Goal: Information Seeking & Learning: Learn about a topic

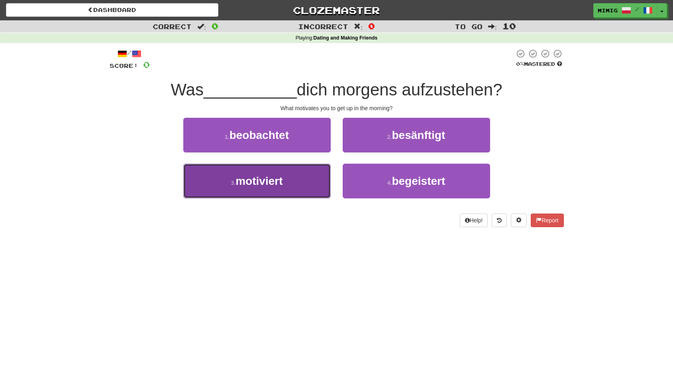
click at [262, 182] on span "motiviert" at bounding box center [259, 181] width 47 height 12
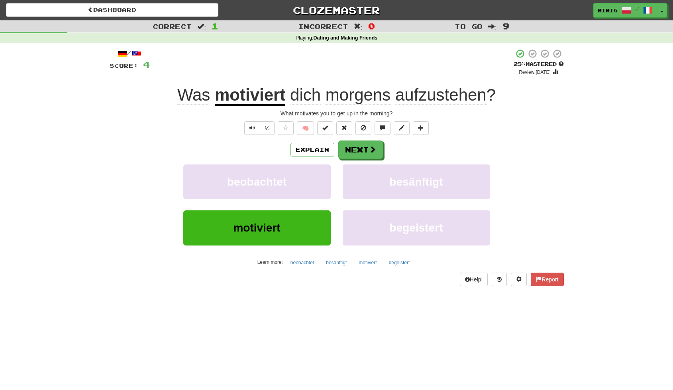
click at [177, 95] on div "Was motiviert dich morgens aufzustehen ?" at bounding box center [337, 95] width 455 height 22
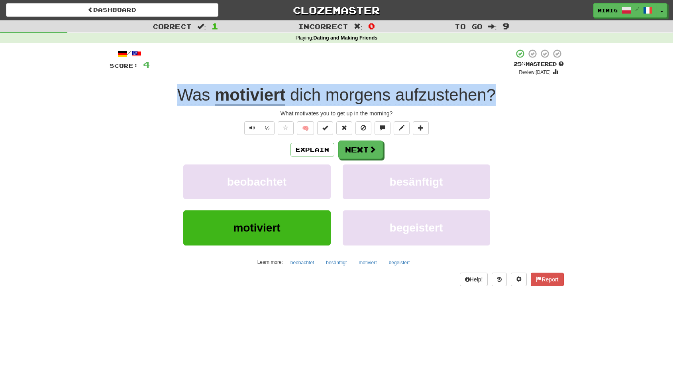
click at [497, 92] on div "Was motiviert dich morgens aufzustehen ?" at bounding box center [337, 95] width 455 height 22
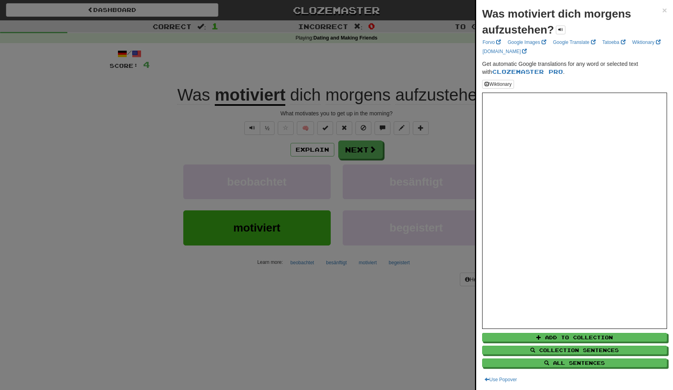
click at [190, 148] on div at bounding box center [336, 195] width 673 height 390
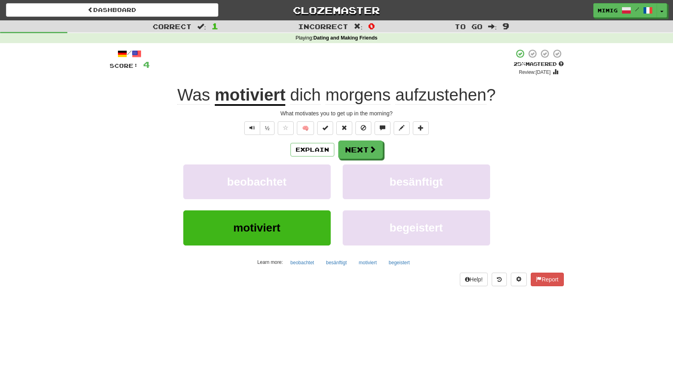
click at [291, 96] on span "dich" at bounding box center [305, 94] width 31 height 19
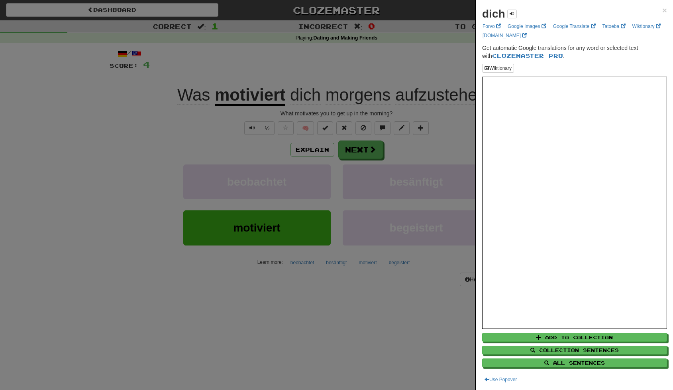
click at [291, 96] on div at bounding box center [336, 195] width 673 height 390
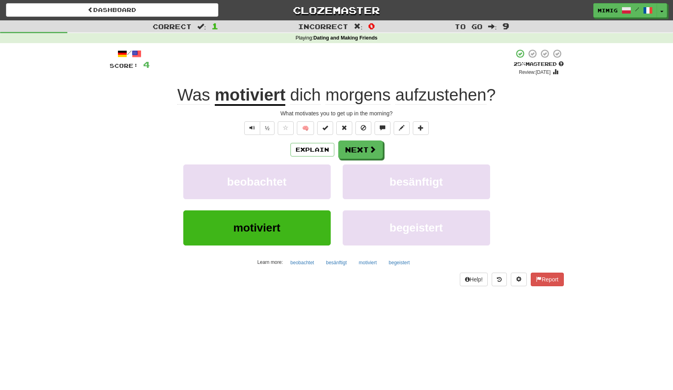
click at [496, 93] on span "dich morgens aufzustehen ?" at bounding box center [390, 94] width 211 height 19
click at [291, 96] on span "dich" at bounding box center [305, 94] width 31 height 19
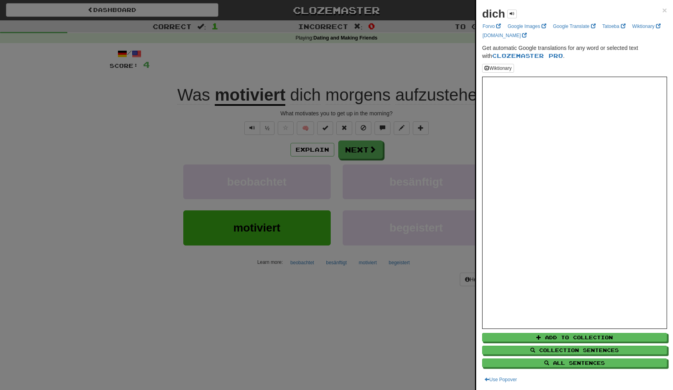
click at [291, 96] on div at bounding box center [336, 195] width 673 height 390
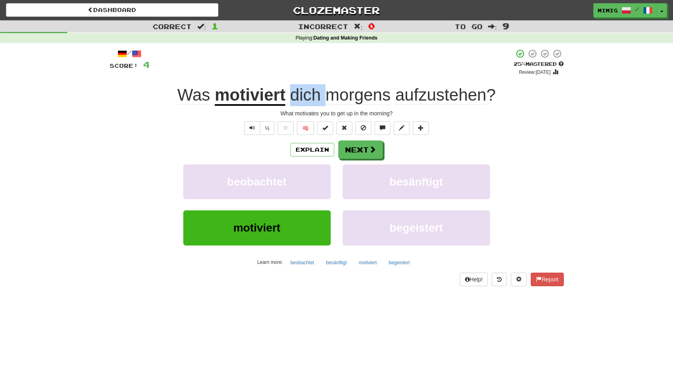
drag, startPoint x: 291, startPoint y: 96, endPoint x: 346, endPoint y: 99, distance: 55.1
click at [338, 98] on span "dich morgens aufzustehen ?" at bounding box center [390, 94] width 211 height 19
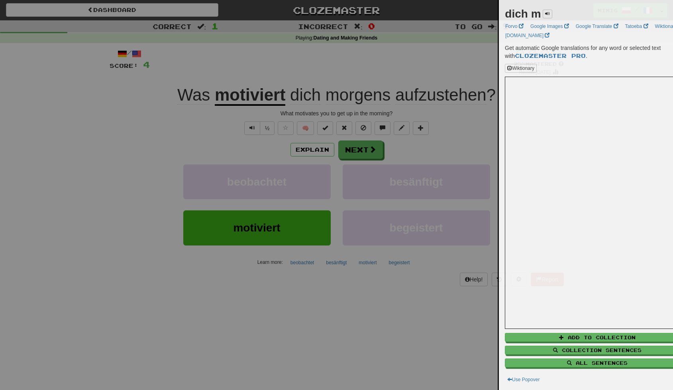
click at [387, 100] on div at bounding box center [336, 195] width 673 height 390
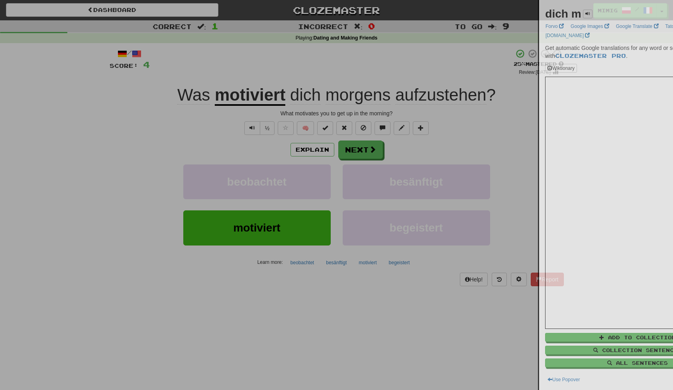
click at [396, 100] on div at bounding box center [336, 195] width 673 height 390
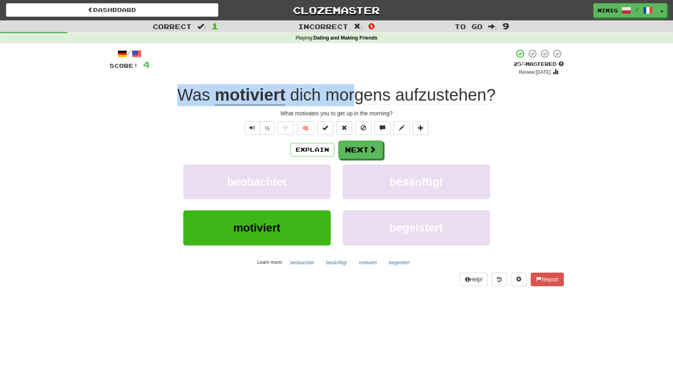
drag, startPoint x: 178, startPoint y: 94, endPoint x: 363, endPoint y: 99, distance: 184.7
click at [360, 99] on div "Was motiviert dich morgens aufzustehen ?" at bounding box center [337, 95] width 455 height 22
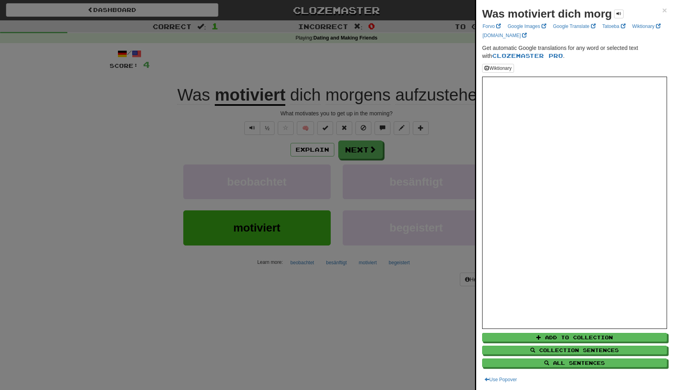
click at [373, 101] on div at bounding box center [336, 195] width 673 height 390
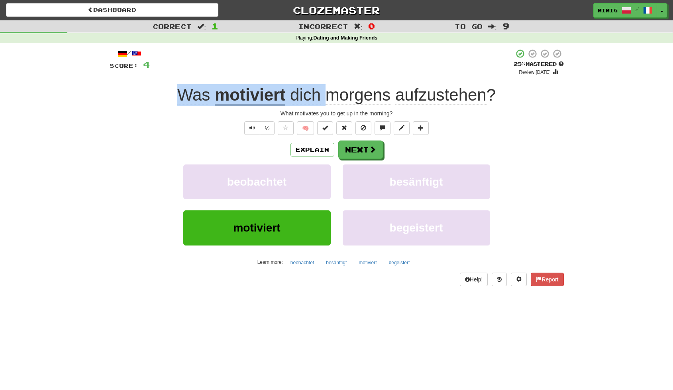
drag, startPoint x: 177, startPoint y: 96, endPoint x: 331, endPoint y: 101, distance: 153.6
click at [331, 101] on div "Was motiviert dich morgens aufzustehen ?" at bounding box center [337, 95] width 455 height 22
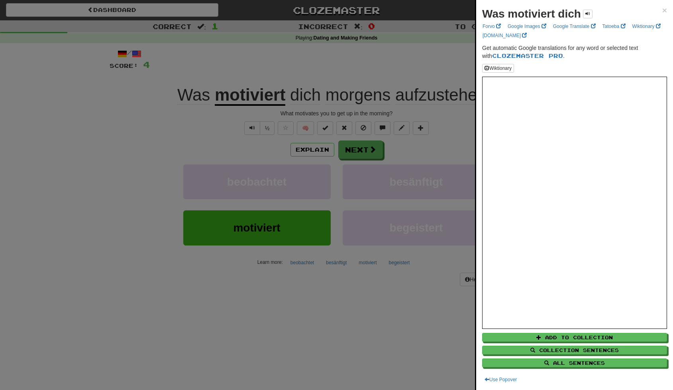
drag, startPoint x: 322, startPoint y: 94, endPoint x: 286, endPoint y: 94, distance: 35.9
click at [348, 94] on div at bounding box center [336, 195] width 673 height 390
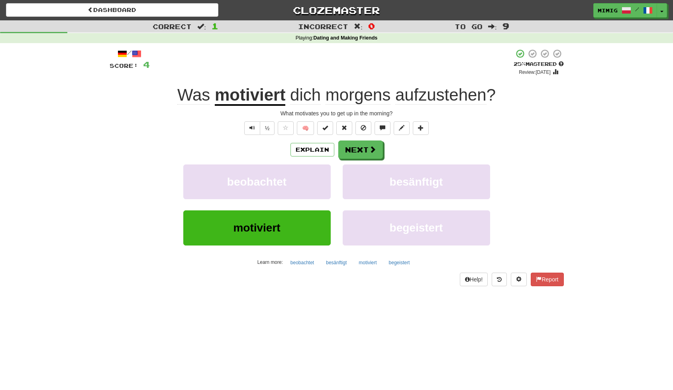
click at [177, 94] on span "Was" at bounding box center [193, 94] width 33 height 19
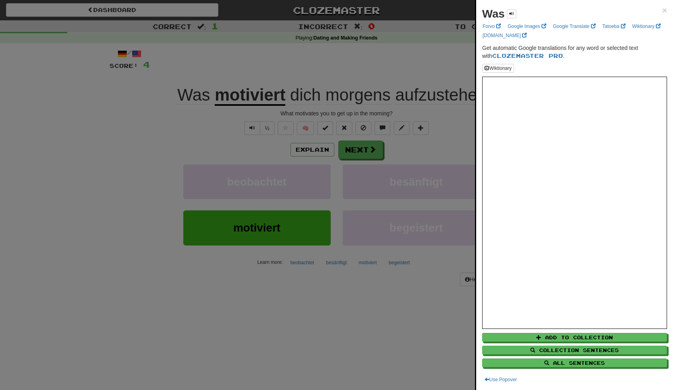
click at [466, 94] on div at bounding box center [336, 195] width 673 height 390
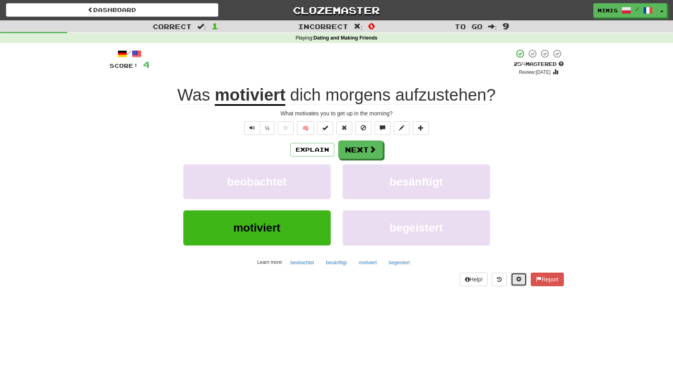
click at [518, 277] on span at bounding box center [519, 279] width 6 height 6
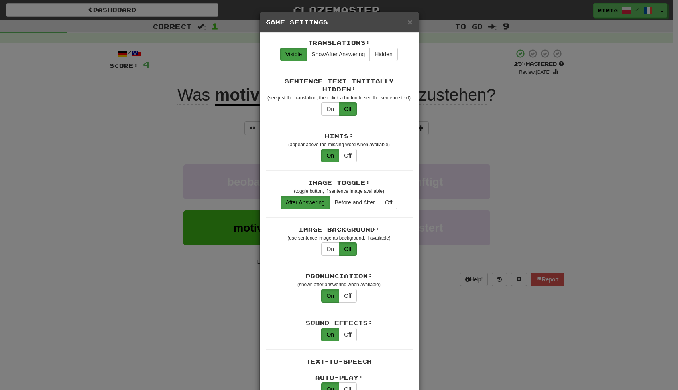
click at [507, 308] on div "× Game Settings Translations: Visible Show After Answering Hidden Sentence Text…" at bounding box center [339, 195] width 678 height 390
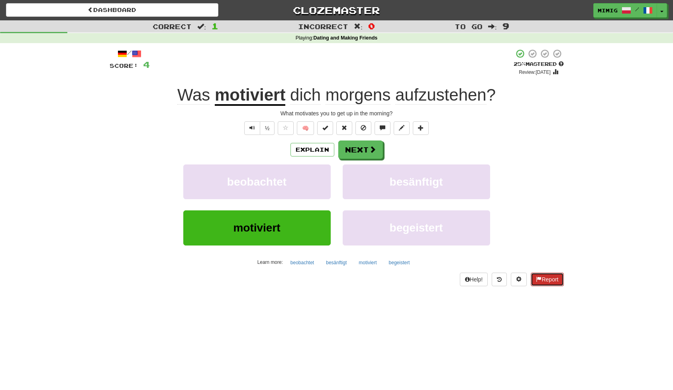
click at [543, 278] on button "Report" at bounding box center [547, 279] width 33 height 14
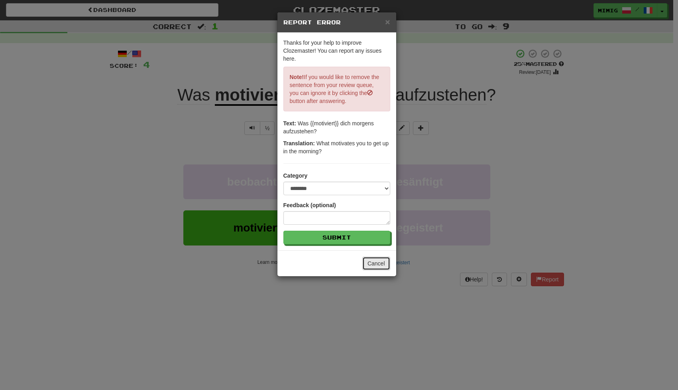
click at [377, 264] on button "Cancel" at bounding box center [376, 263] width 28 height 14
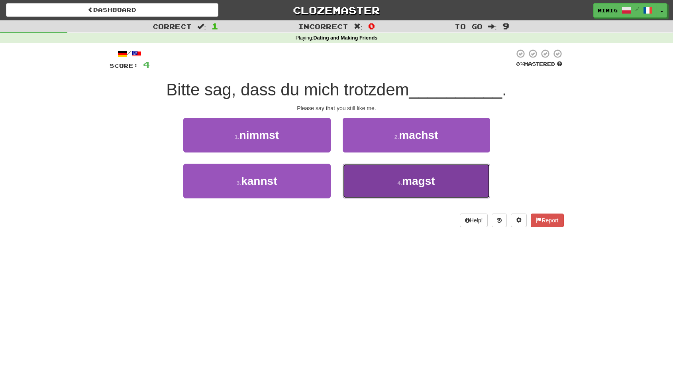
click at [413, 180] on span "magst" at bounding box center [418, 181] width 33 height 12
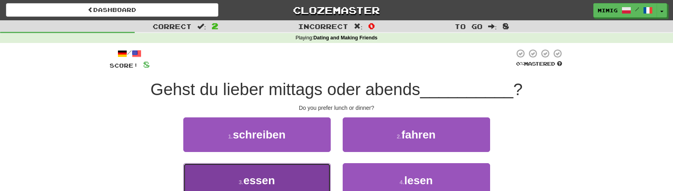
click at [287, 180] on button "3 . essen" at bounding box center [257, 180] width 148 height 35
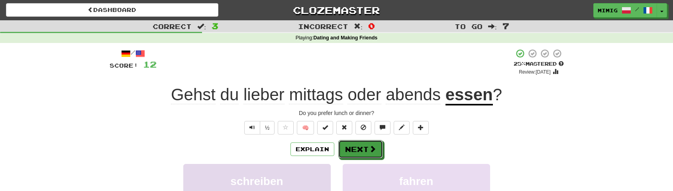
click at [351, 149] on button "Next" at bounding box center [361, 149] width 45 height 18
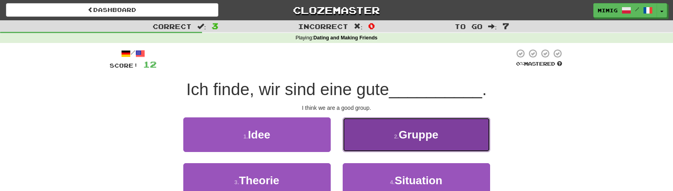
click at [410, 137] on span "Gruppe" at bounding box center [419, 135] width 40 height 12
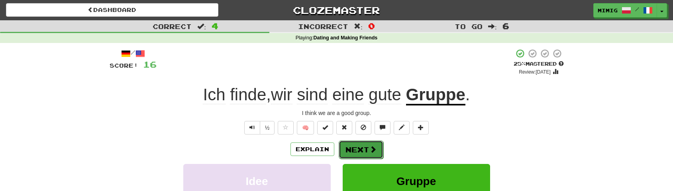
click at [350, 151] on button "Next" at bounding box center [361, 150] width 45 height 18
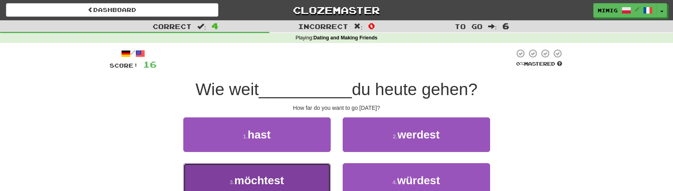
click at [260, 180] on span "möchtest" at bounding box center [258, 181] width 49 height 12
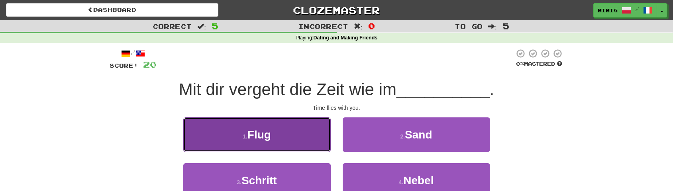
click at [261, 135] on span "Flug" at bounding box center [260, 135] width 24 height 12
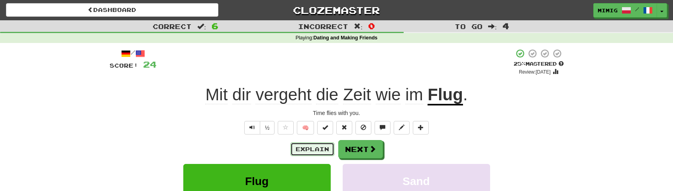
click at [307, 150] on button "Explain" at bounding box center [313, 150] width 44 height 14
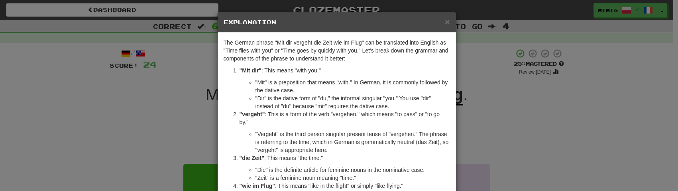
click at [471, 146] on div "× Explanation The German phrase "Mit dir vergeht die Zeit wie im Flug" can be t…" at bounding box center [339, 95] width 678 height 191
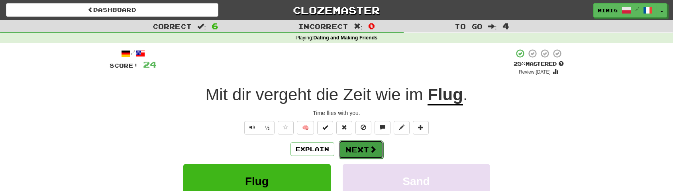
click at [356, 146] on button "Next" at bounding box center [361, 150] width 45 height 18
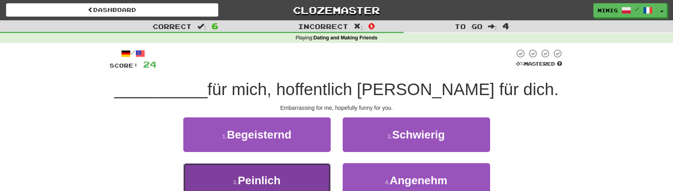
click at [289, 179] on button "3 . Peinlich" at bounding box center [257, 180] width 148 height 35
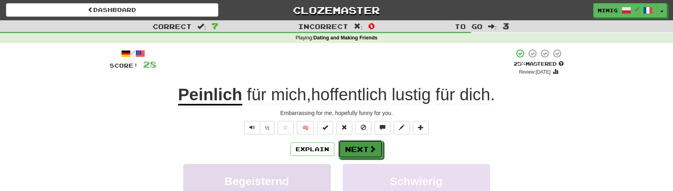
click at [360, 149] on button "Next" at bounding box center [361, 149] width 45 height 18
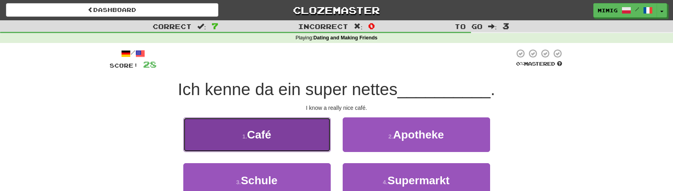
click at [279, 138] on button "1 . Café" at bounding box center [257, 135] width 148 height 35
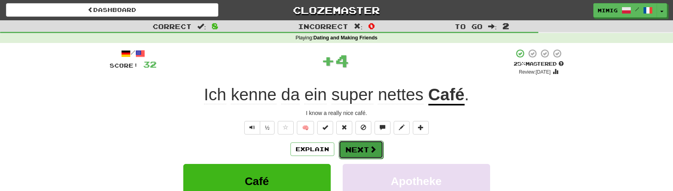
click at [355, 153] on button "Next" at bounding box center [361, 150] width 45 height 18
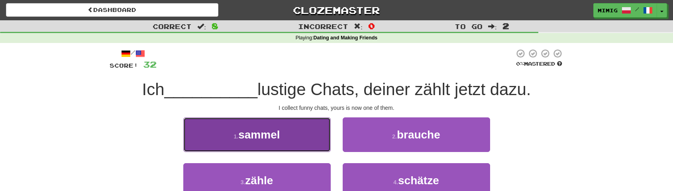
click at [268, 136] on span "sammel" at bounding box center [258, 135] width 41 height 12
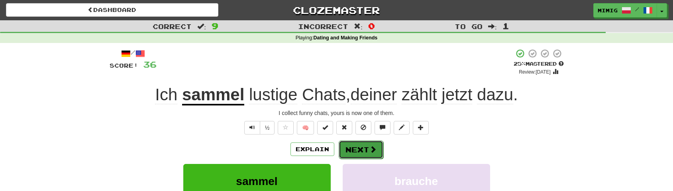
click at [357, 149] on button "Next" at bounding box center [361, 150] width 45 height 18
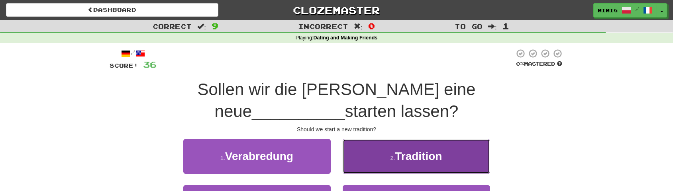
click at [385, 139] on button "2 . Tradition" at bounding box center [417, 156] width 148 height 35
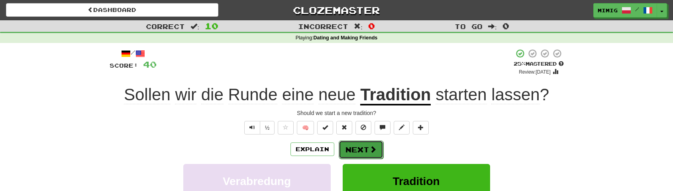
click at [353, 150] on button "Next" at bounding box center [361, 150] width 45 height 18
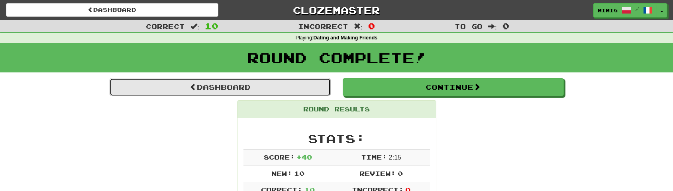
click at [239, 85] on link "Dashboard" at bounding box center [220, 87] width 221 height 18
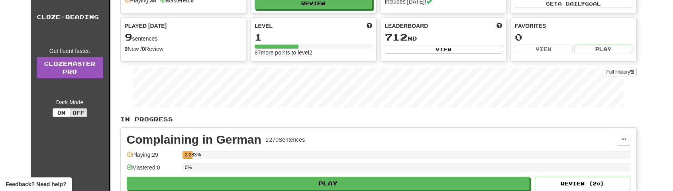
scroll to position [52, 0]
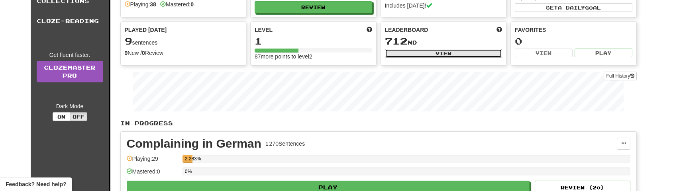
click at [462, 53] on button "View" at bounding box center [444, 53] width 118 height 9
select select "**********"
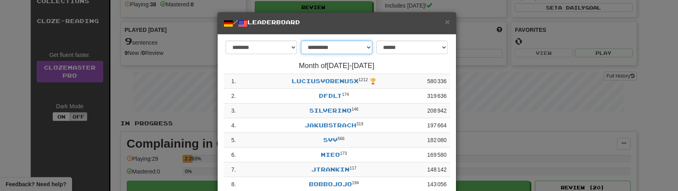
select select "******"
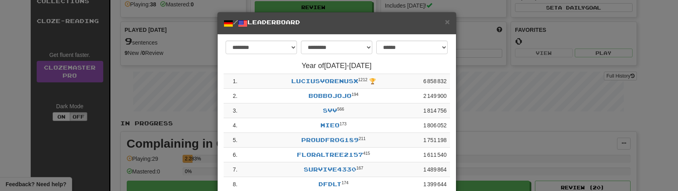
click at [483, 114] on div "**********" at bounding box center [339, 95] width 678 height 191
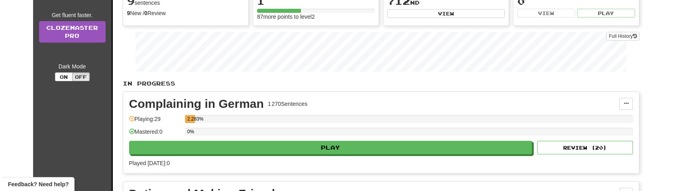
scroll to position [93, 0]
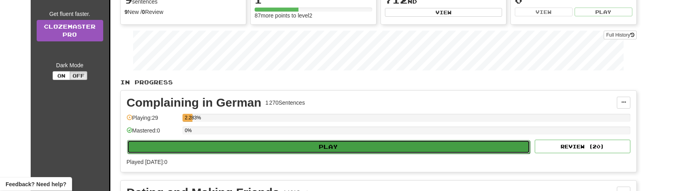
click at [423, 148] on button "Play" at bounding box center [328, 147] width 403 height 14
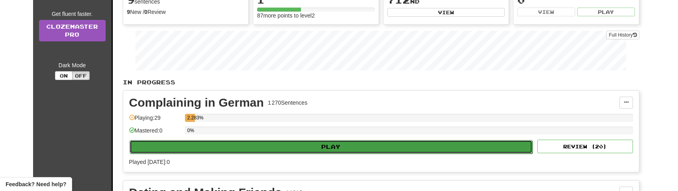
select select "**"
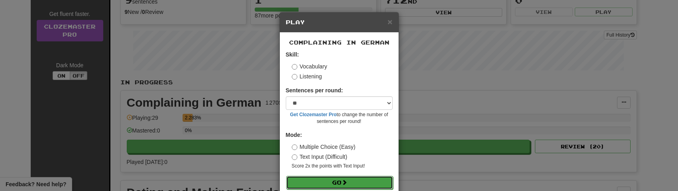
click at [341, 184] on button "Go" at bounding box center [339, 183] width 107 height 14
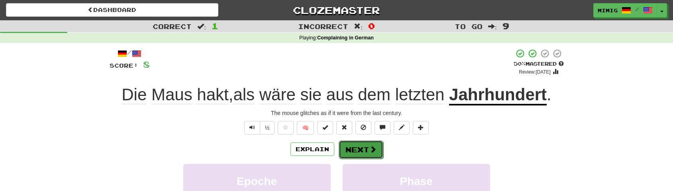
click at [367, 150] on button "Next" at bounding box center [361, 150] width 45 height 18
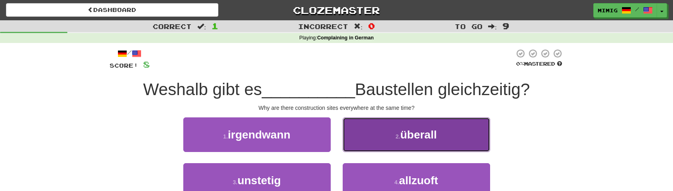
click at [413, 139] on span "überall" at bounding box center [418, 135] width 37 height 12
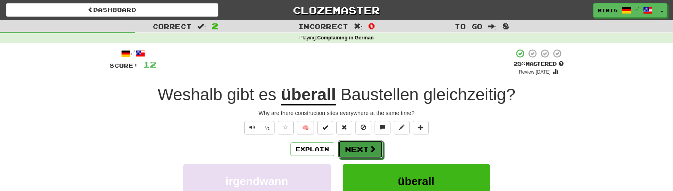
click at [362, 148] on button "Next" at bounding box center [361, 149] width 45 height 18
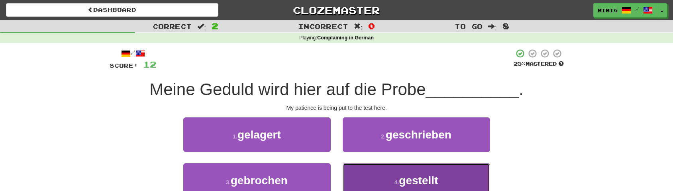
click at [403, 183] on span "gestellt" at bounding box center [418, 181] width 39 height 12
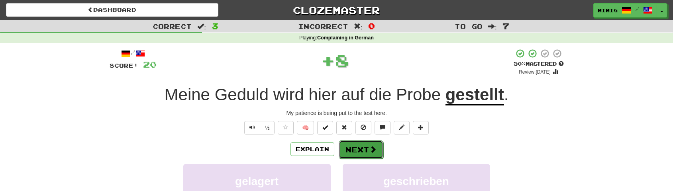
click at [370, 152] on span at bounding box center [373, 149] width 7 height 7
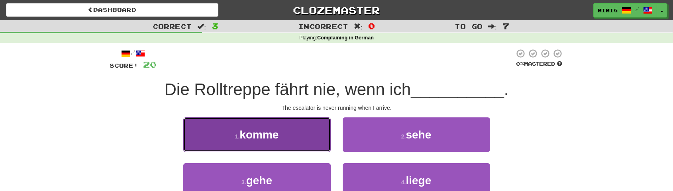
click at [283, 138] on button "1 . komme" at bounding box center [257, 135] width 148 height 35
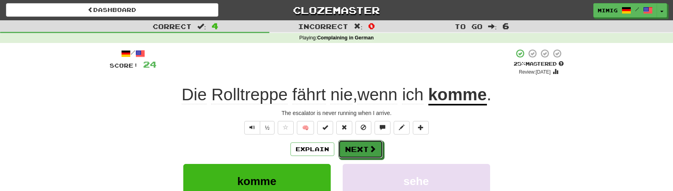
click at [358, 150] on button "Next" at bounding box center [361, 149] width 45 height 18
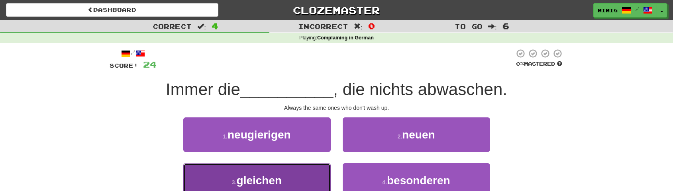
click at [281, 180] on span "gleichen" at bounding box center [259, 181] width 45 height 12
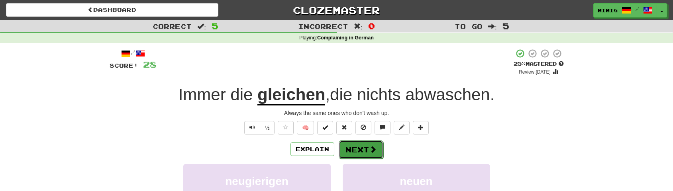
click at [372, 149] on span at bounding box center [373, 149] width 7 height 7
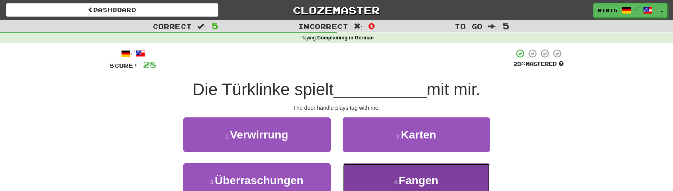
click at [421, 181] on span "Fangen" at bounding box center [419, 181] width 40 height 12
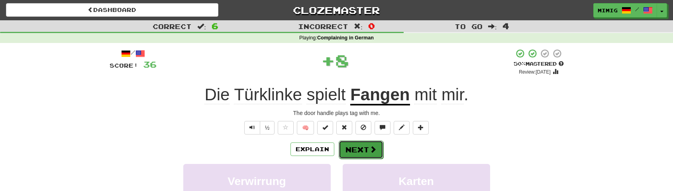
click at [366, 149] on button "Next" at bounding box center [361, 150] width 45 height 18
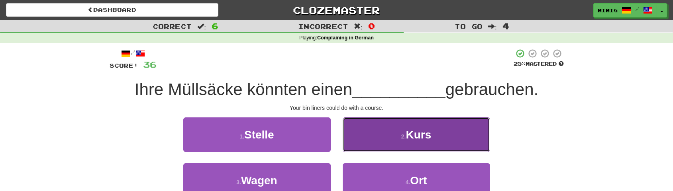
click at [393, 141] on button "2 . Kurs" at bounding box center [417, 135] width 148 height 35
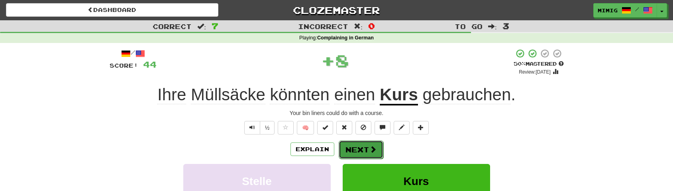
click at [364, 147] on button "Next" at bounding box center [361, 150] width 45 height 18
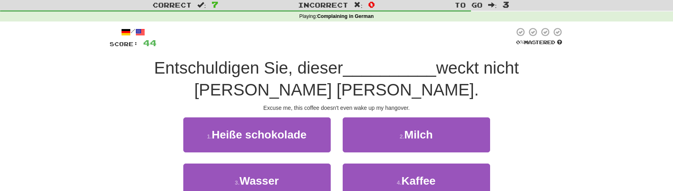
scroll to position [27, 0]
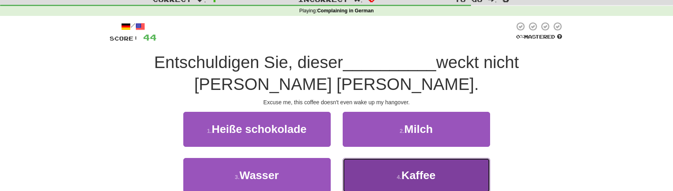
click at [428, 175] on span "Kaffee" at bounding box center [419, 175] width 34 height 12
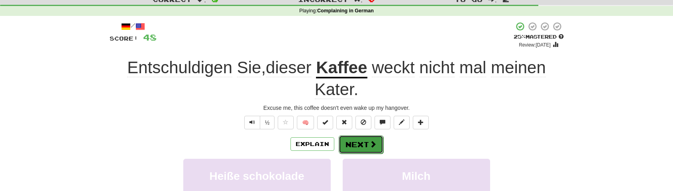
click at [352, 145] on button "Next" at bounding box center [361, 145] width 45 height 18
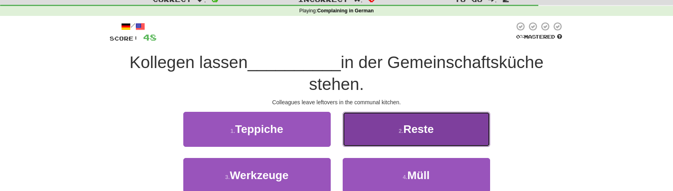
click at [405, 131] on span "Reste" at bounding box center [418, 129] width 30 height 12
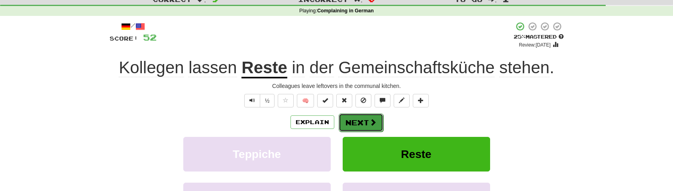
click at [362, 120] on button "Next" at bounding box center [361, 123] width 45 height 18
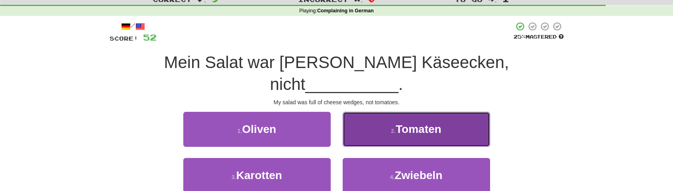
click at [415, 123] on span "Tomaten" at bounding box center [419, 129] width 46 height 12
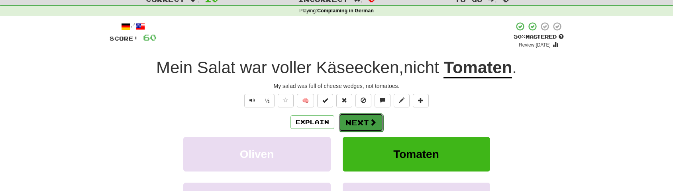
click at [362, 122] on button "Next" at bounding box center [361, 123] width 45 height 18
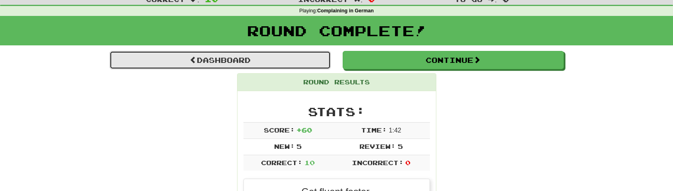
click at [235, 58] on link "Dashboard" at bounding box center [220, 60] width 221 height 18
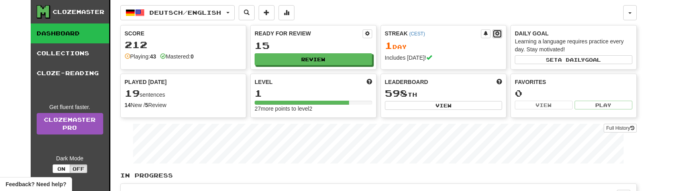
click at [497, 33] on span at bounding box center [497, 33] width 5 height 5
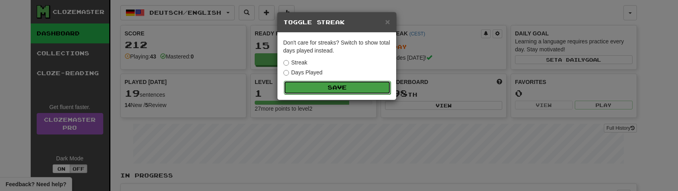
click at [342, 88] on button "Save" at bounding box center [337, 88] width 107 height 14
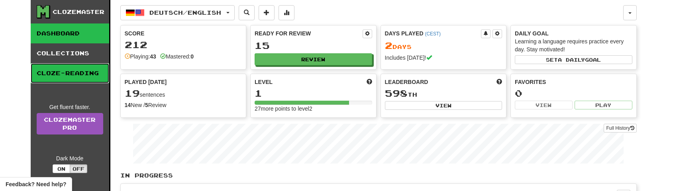
click at [72, 73] on link "Cloze-Reading" at bounding box center [70, 73] width 79 height 20
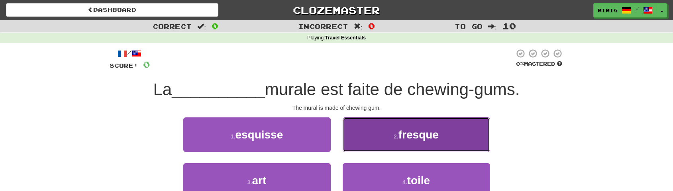
click at [409, 138] on span "fresque" at bounding box center [419, 135] width 40 height 12
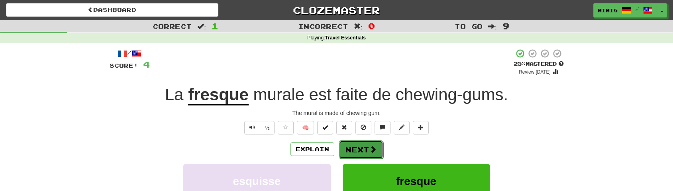
click at [361, 147] on button "Next" at bounding box center [361, 150] width 45 height 18
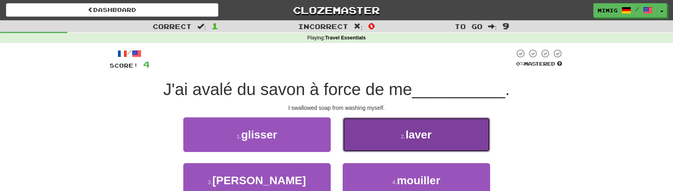
click at [392, 138] on button "2 . laver" at bounding box center [417, 135] width 148 height 35
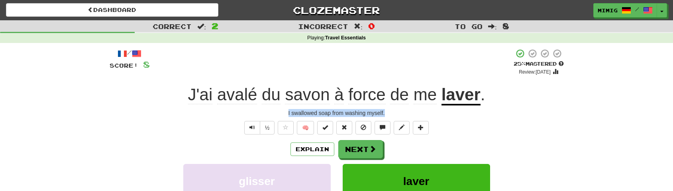
drag, startPoint x: 288, startPoint y: 114, endPoint x: 386, endPoint y: 117, distance: 97.4
click at [386, 117] on div "I swallowed soap from washing myself." at bounding box center [337, 113] width 455 height 8
copy div "I swallowed soap from washing myself."
click at [358, 150] on button "Next" at bounding box center [361, 149] width 45 height 18
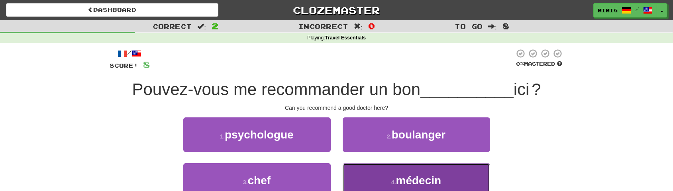
click at [396, 180] on small "4 ." at bounding box center [394, 182] width 5 height 6
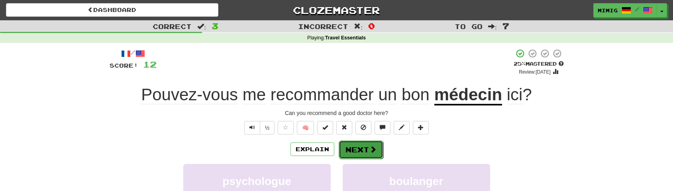
click at [364, 149] on button "Next" at bounding box center [361, 150] width 45 height 18
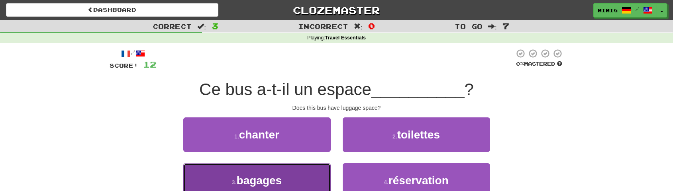
click at [283, 179] on button "3 . bagages" at bounding box center [257, 180] width 148 height 35
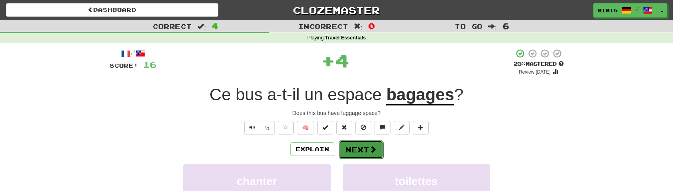
click at [356, 151] on button "Next" at bounding box center [361, 150] width 45 height 18
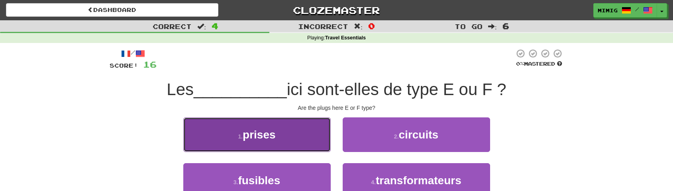
click at [269, 136] on span "prises" at bounding box center [259, 135] width 33 height 12
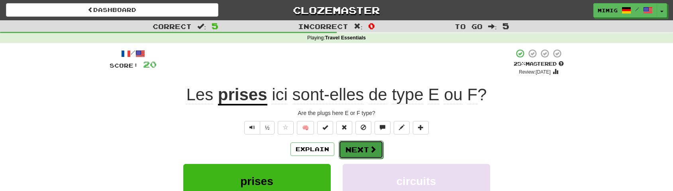
click at [352, 152] on button "Next" at bounding box center [361, 150] width 45 height 18
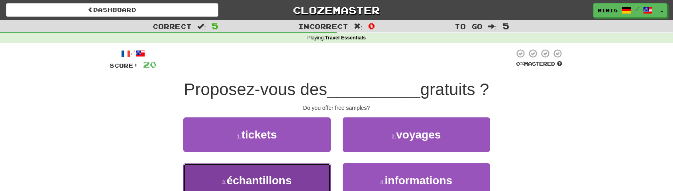
click at [280, 181] on span "échantillons" at bounding box center [259, 181] width 65 height 12
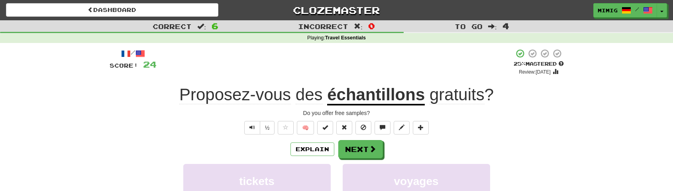
click at [304, 112] on div "Do you offer free samples?" at bounding box center [337, 113] width 455 height 8
click at [371, 114] on div "Do you offer free samples?" at bounding box center [337, 113] width 455 height 8
copy div "Do you offer free samples?"
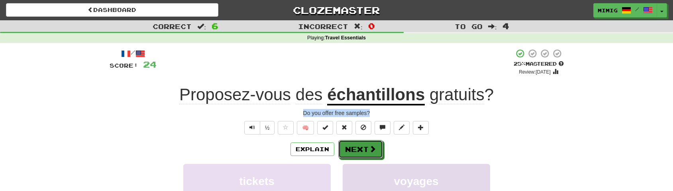
click at [362, 149] on button "Next" at bounding box center [361, 149] width 45 height 18
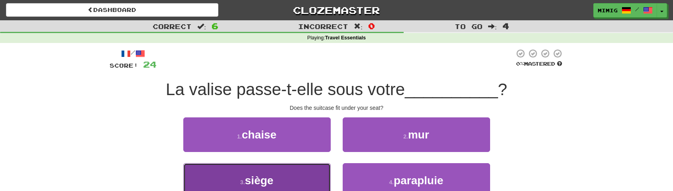
click at [280, 180] on button "3 . siège" at bounding box center [257, 180] width 148 height 35
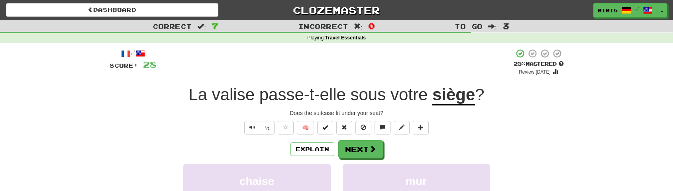
click at [290, 114] on div "Does the suitcase fit under your seat?" at bounding box center [337, 113] width 455 height 8
click at [384, 113] on div "Does the suitcase fit under your seat?" at bounding box center [337, 113] width 455 height 8
copy div "Does the suitcase fit under your seat?"
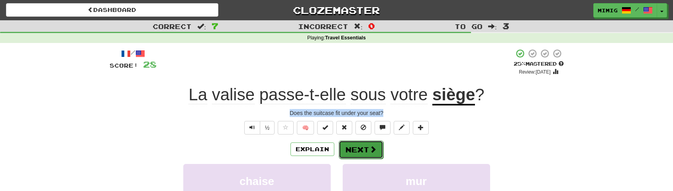
click at [361, 148] on button "Next" at bounding box center [361, 150] width 45 height 18
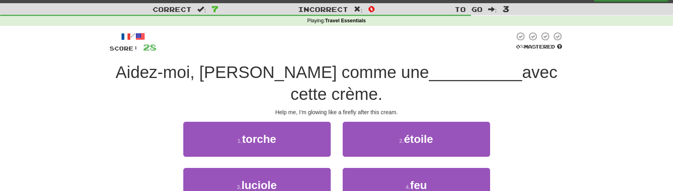
scroll to position [23, 0]
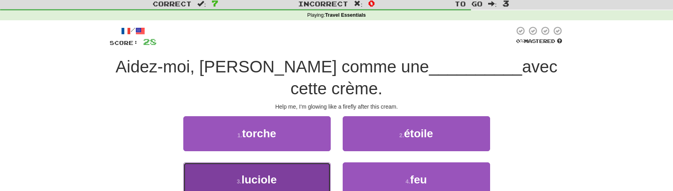
click at [287, 179] on button "3 . luciole" at bounding box center [257, 180] width 148 height 35
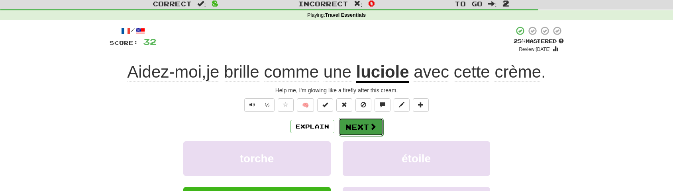
click at [358, 128] on button "Next" at bounding box center [361, 127] width 45 height 18
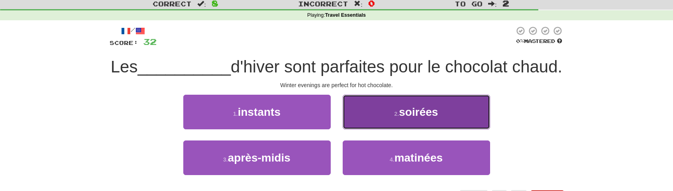
click at [382, 130] on button "2 . soirées" at bounding box center [417, 112] width 148 height 35
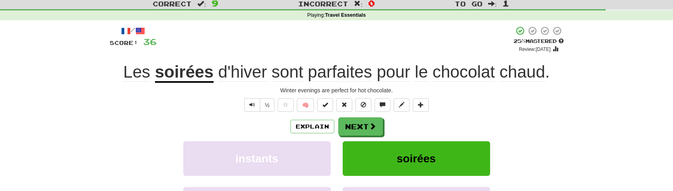
click at [281, 91] on div "Winter evenings are perfect for hot chocolate." at bounding box center [337, 91] width 455 height 8
click at [393, 91] on div "Winter evenings are perfect for hot chocolate." at bounding box center [337, 91] width 455 height 8
copy div "Winter evenings are perfect for hot chocolate."
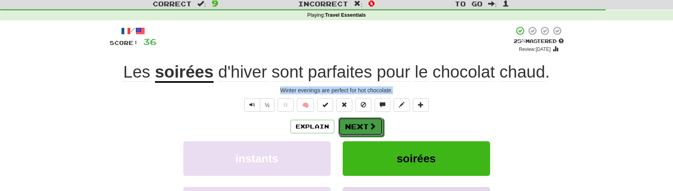
click at [366, 125] on button "Next" at bounding box center [361, 127] width 45 height 18
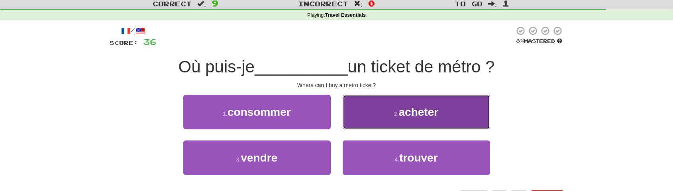
click at [385, 118] on button "2 . acheter" at bounding box center [417, 112] width 148 height 35
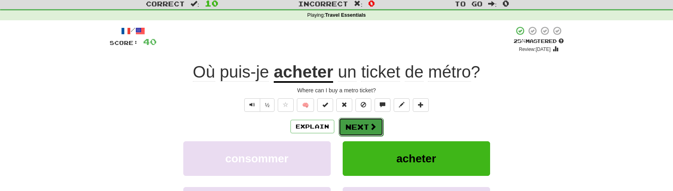
click at [365, 125] on button "Next" at bounding box center [361, 127] width 45 height 18
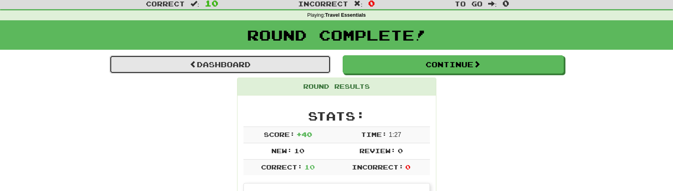
click at [254, 66] on link "Dashboard" at bounding box center [220, 64] width 221 height 18
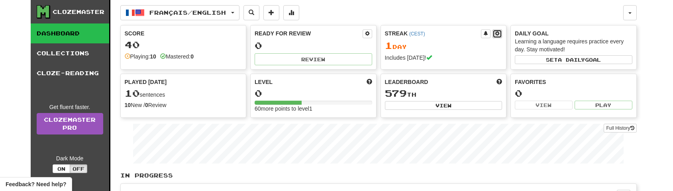
click at [498, 34] on span at bounding box center [497, 33] width 5 height 5
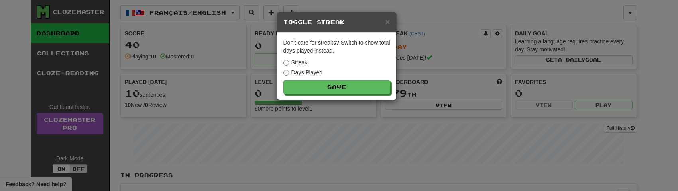
click at [325, 70] on div "Days Played" at bounding box center [336, 73] width 107 height 8
click at [322, 71] on label "Days Played" at bounding box center [302, 73] width 39 height 8
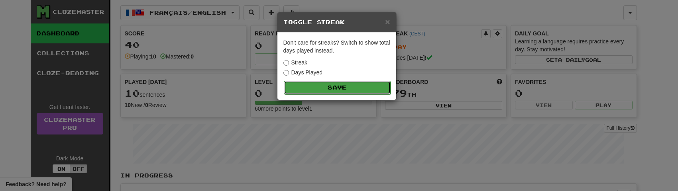
click at [333, 87] on button "Save" at bounding box center [337, 88] width 107 height 14
